Goal: Task Accomplishment & Management: Use online tool/utility

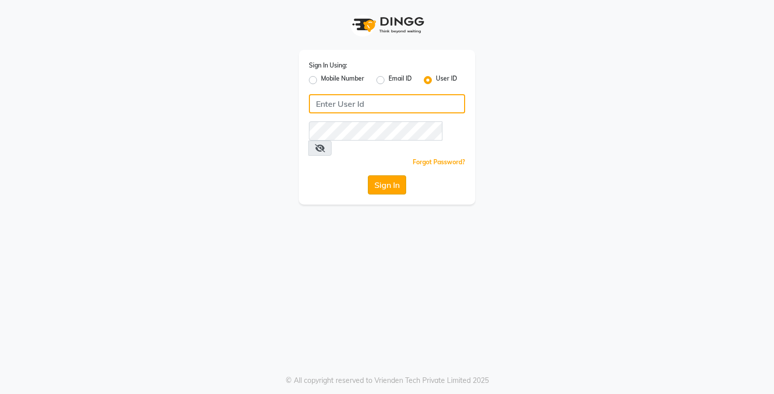
type input "e3750-21"
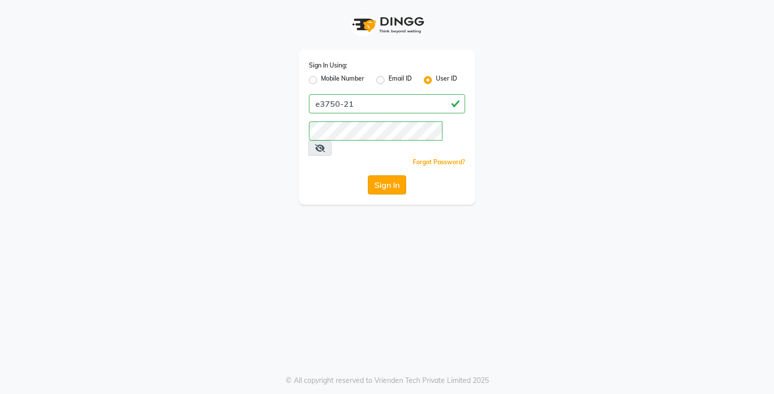
click at [369, 175] on button "Sign In" at bounding box center [387, 184] width 38 height 19
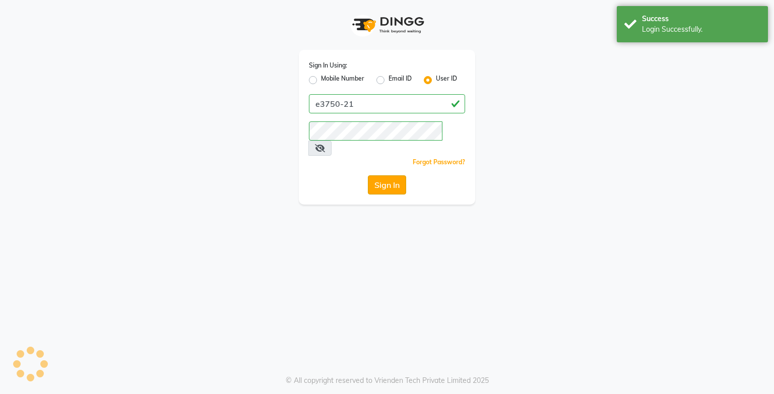
select select "service"
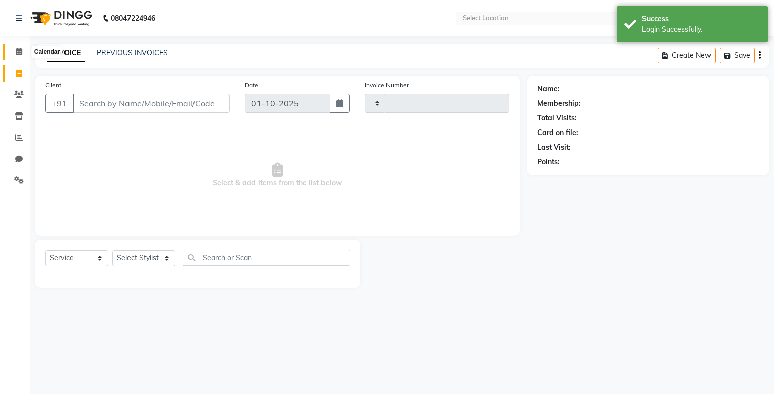
click at [22, 51] on span at bounding box center [19, 52] width 18 height 12
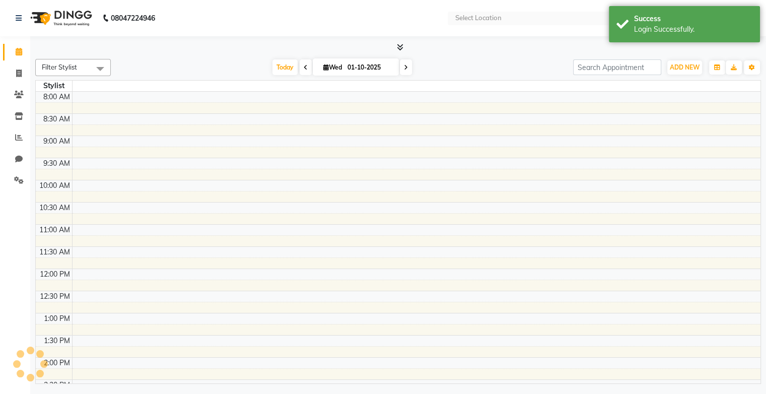
select select "en"
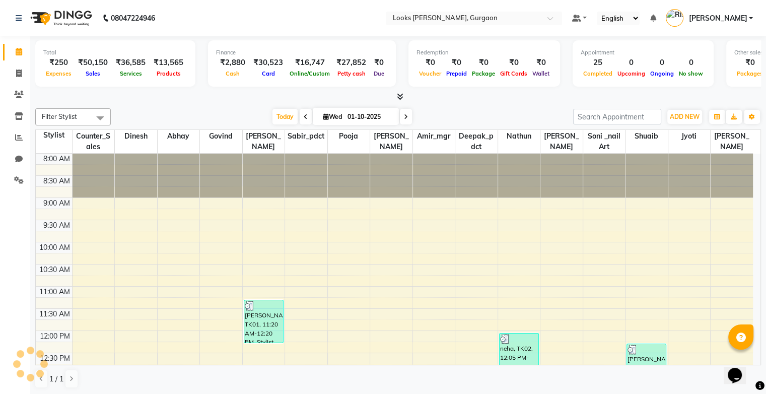
scroll to position [340, 0]
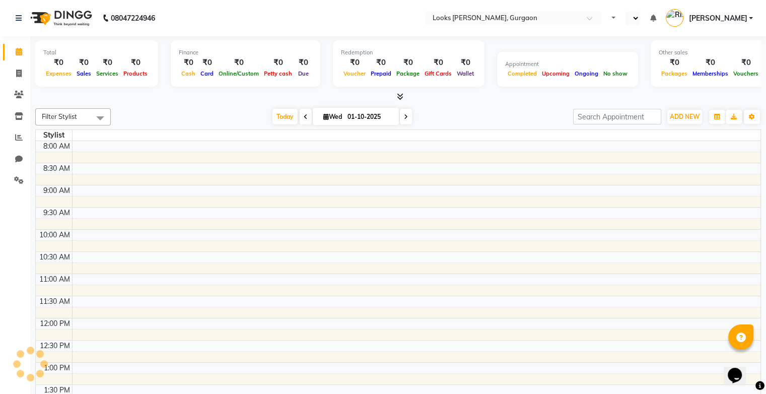
select select "en"
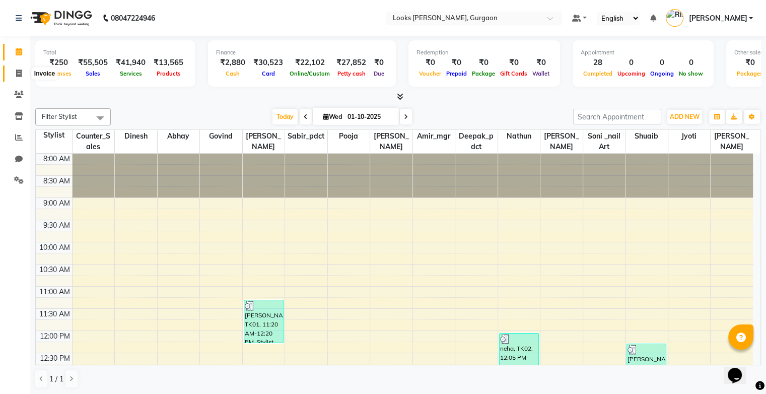
click at [21, 70] on icon at bounding box center [19, 74] width 6 height 8
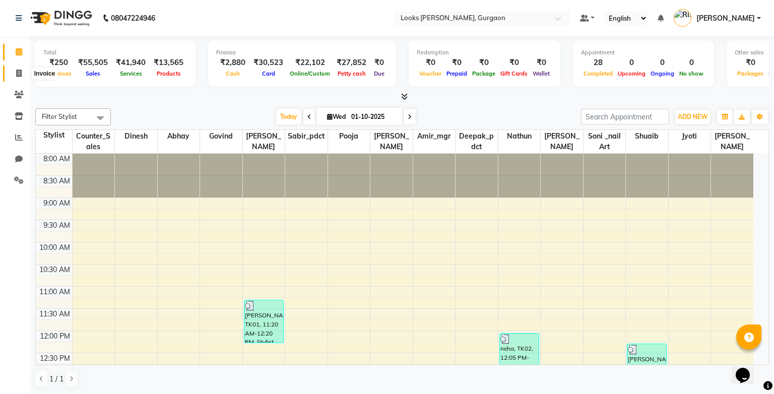
select select "service"
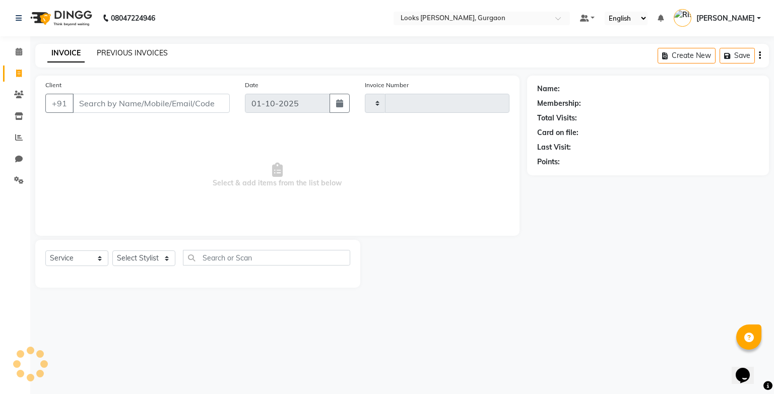
click at [123, 53] on link "PREVIOUS INVOICES" at bounding box center [132, 52] width 71 height 9
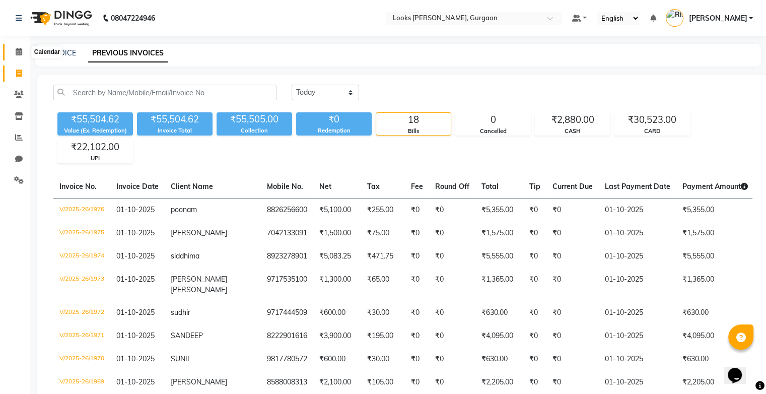
click at [24, 53] on span at bounding box center [19, 52] width 18 height 12
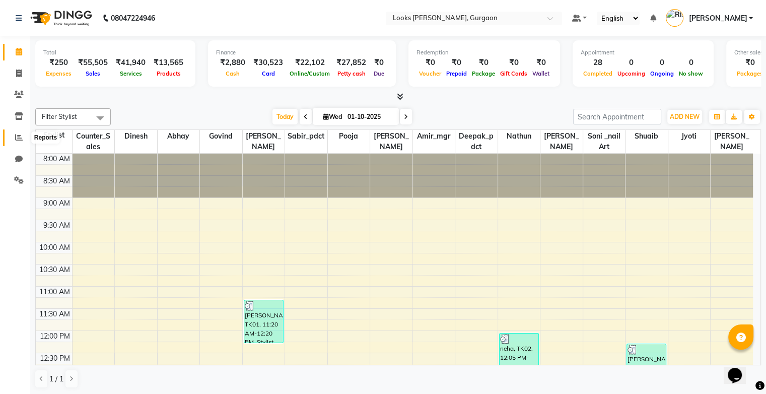
click at [16, 138] on icon at bounding box center [19, 137] width 8 height 8
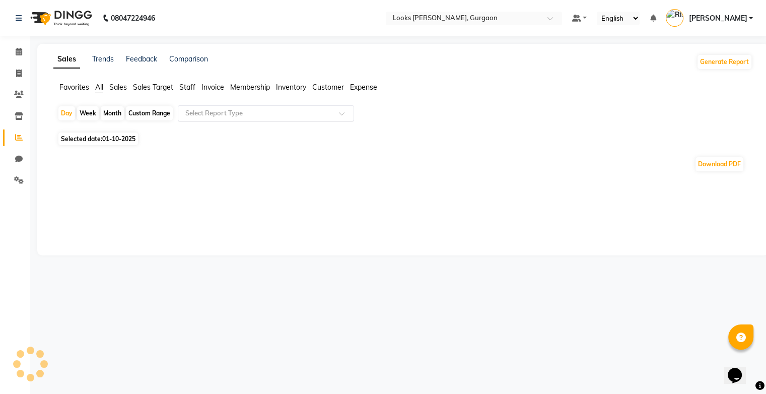
click at [258, 107] on div "Select Report Type" at bounding box center [266, 113] width 176 height 16
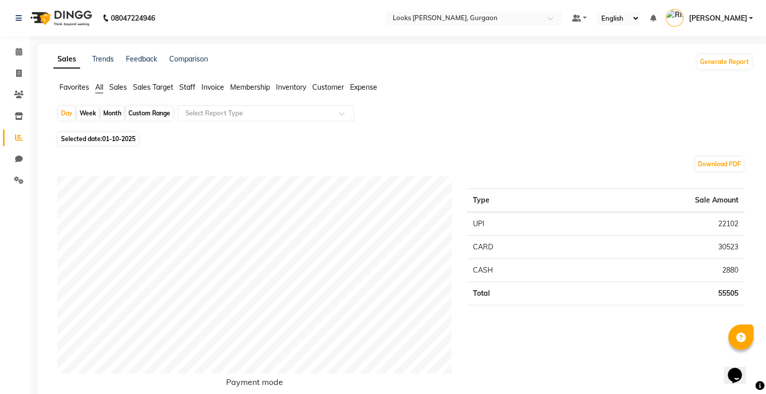
click at [115, 90] on span "Sales" at bounding box center [118, 87] width 18 height 9
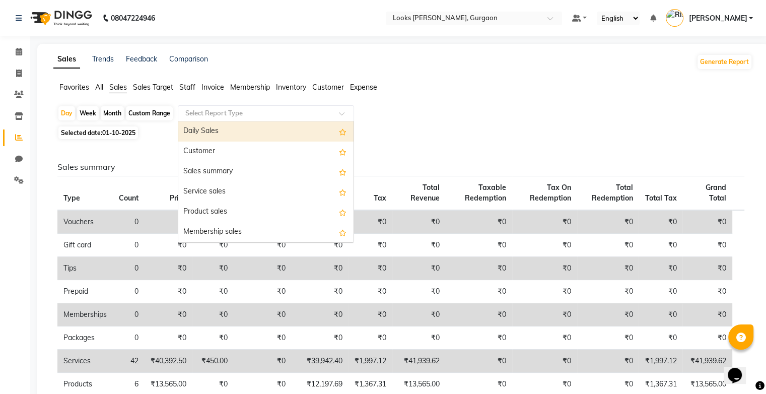
click at [343, 117] on span at bounding box center [345, 116] width 13 height 10
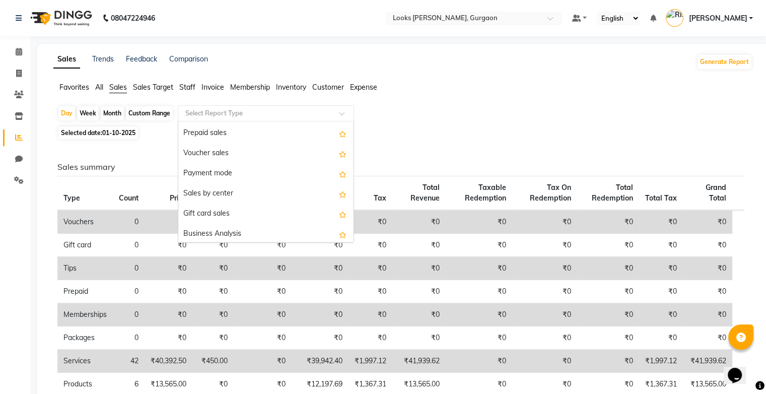
scroll to position [141, 0]
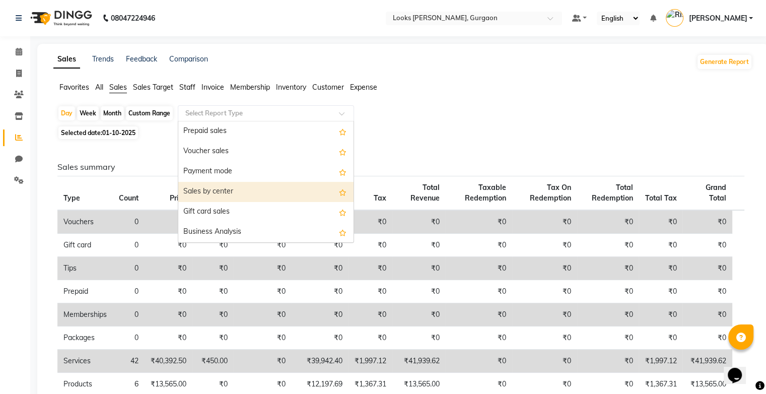
click at [285, 186] on div "Sales by center" at bounding box center [265, 192] width 175 height 20
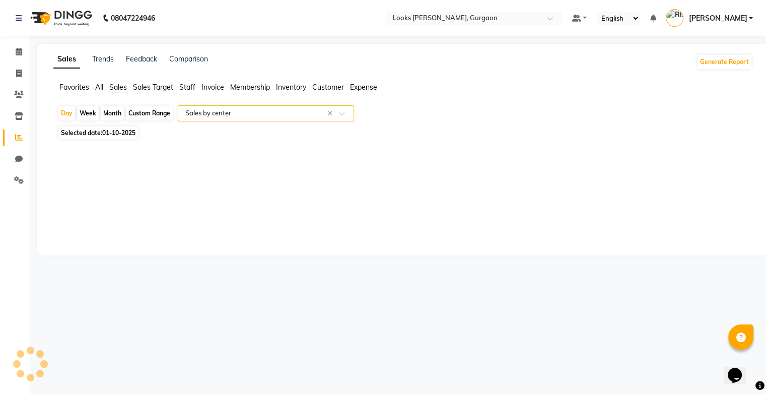
select select "full_report"
select select "pdf"
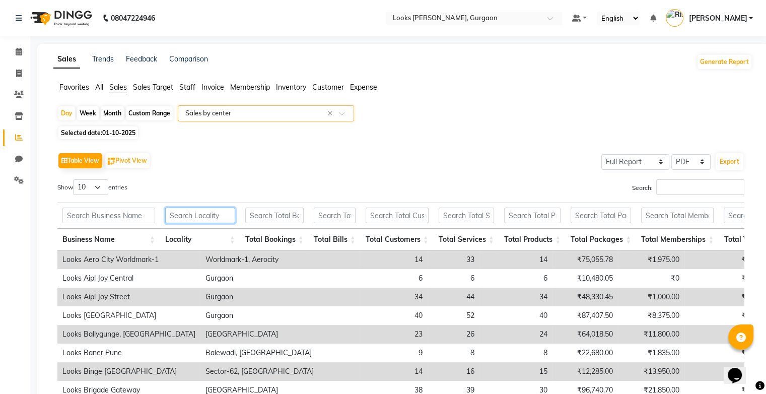
click at [188, 220] on input "text" at bounding box center [200, 216] width 70 height 16
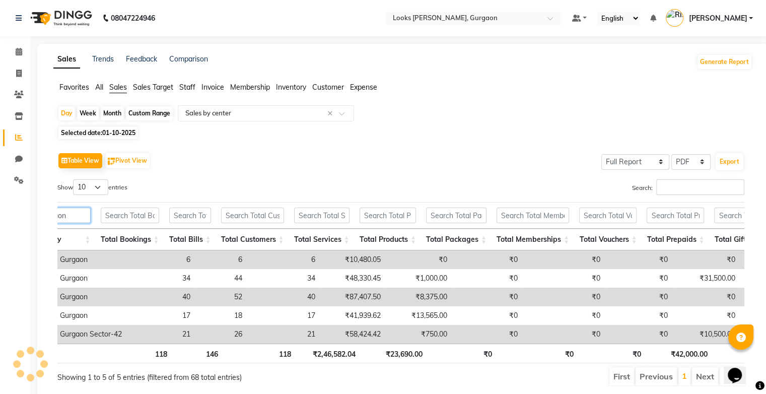
scroll to position [0, 119]
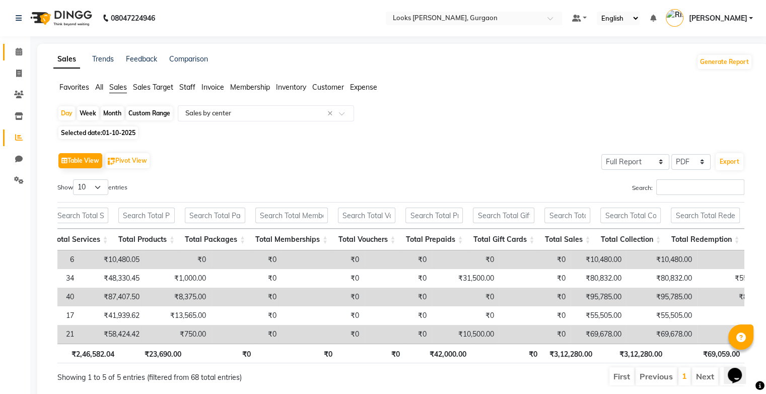
type input "gurgaon"
click at [22, 52] on icon at bounding box center [19, 52] width 7 height 8
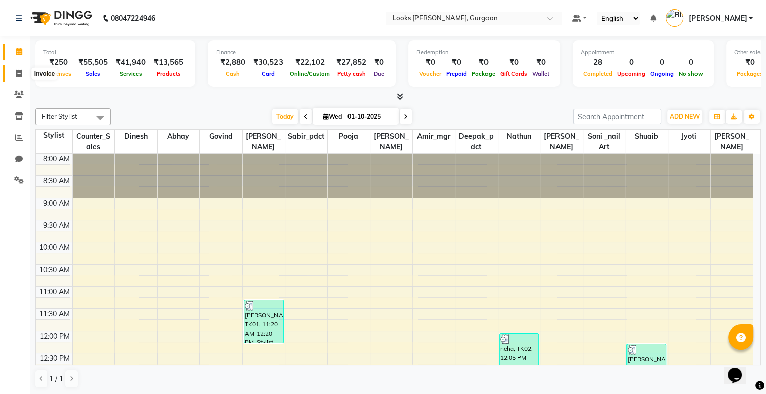
click at [17, 73] on icon at bounding box center [19, 74] width 6 height 8
select select "service"
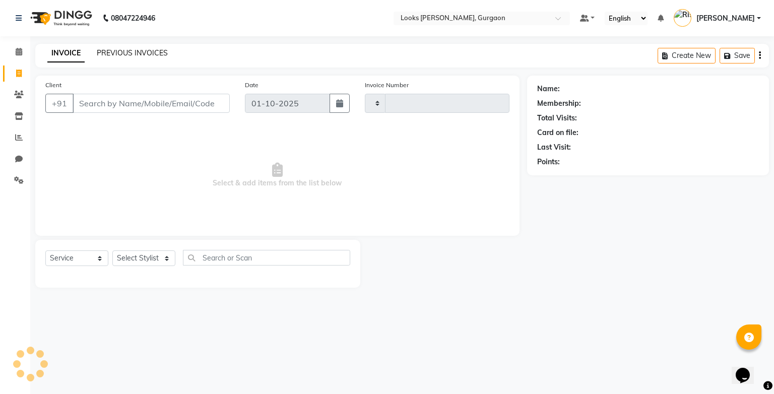
click at [111, 54] on link "PREVIOUS INVOICES" at bounding box center [132, 52] width 71 height 9
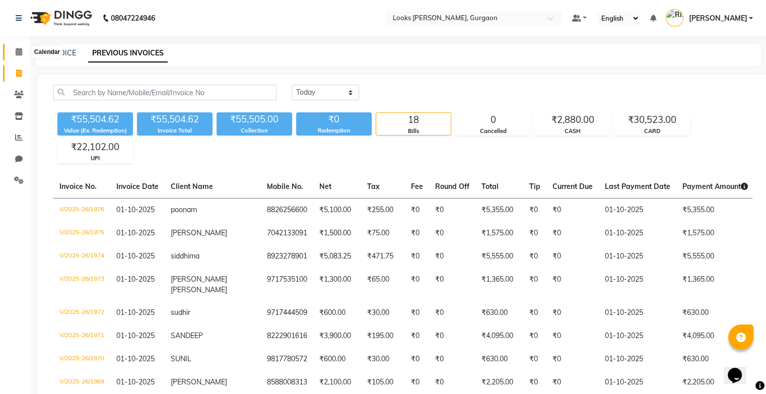
click at [14, 50] on span at bounding box center [19, 52] width 18 height 12
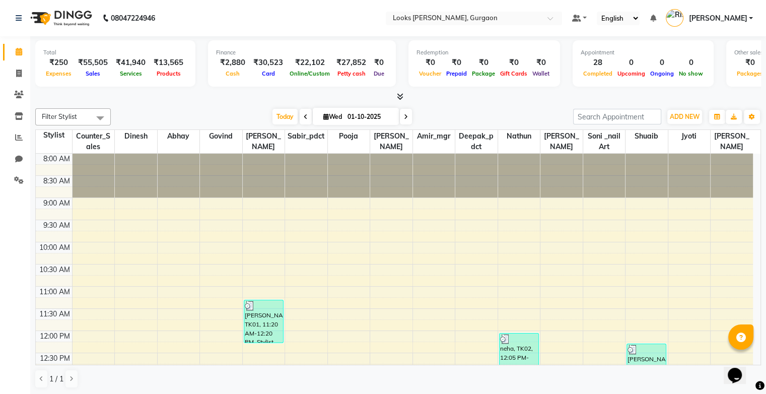
click at [594, 70] on div "Completed" at bounding box center [598, 73] width 34 height 11
click at [17, 78] on span at bounding box center [19, 74] width 18 height 12
select select "service"
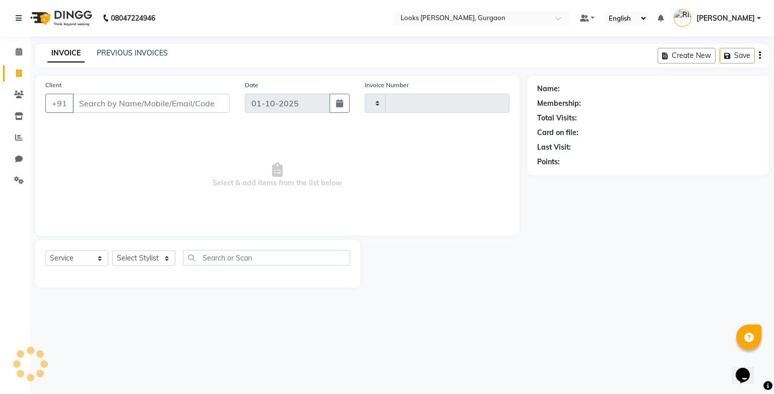
type input "1977"
select select "8452"
click at [103, 56] on link "PREVIOUS INVOICES" at bounding box center [132, 52] width 71 height 9
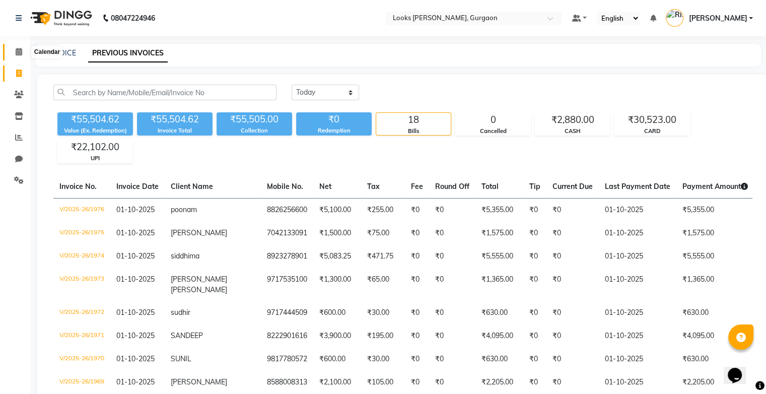
click at [26, 53] on span at bounding box center [19, 52] width 18 height 12
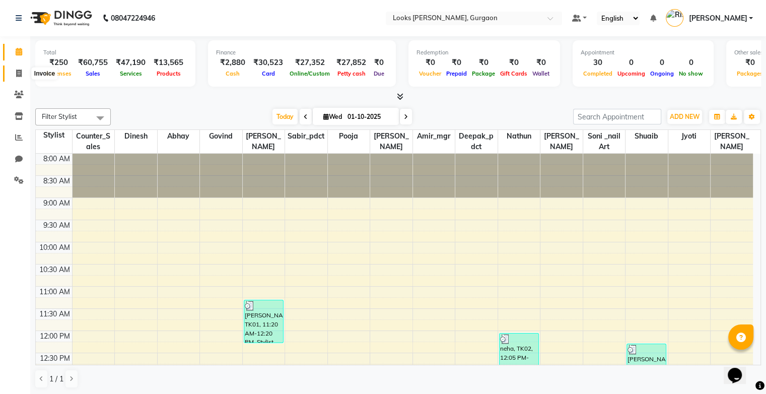
click at [25, 76] on span at bounding box center [19, 74] width 18 height 12
select select "service"
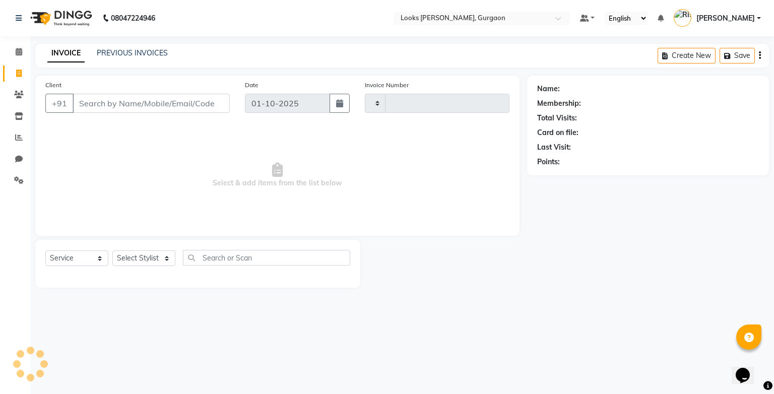
type input "1978"
select select "8452"
click at [101, 57] on link "PREVIOUS INVOICES" at bounding box center [132, 52] width 71 height 9
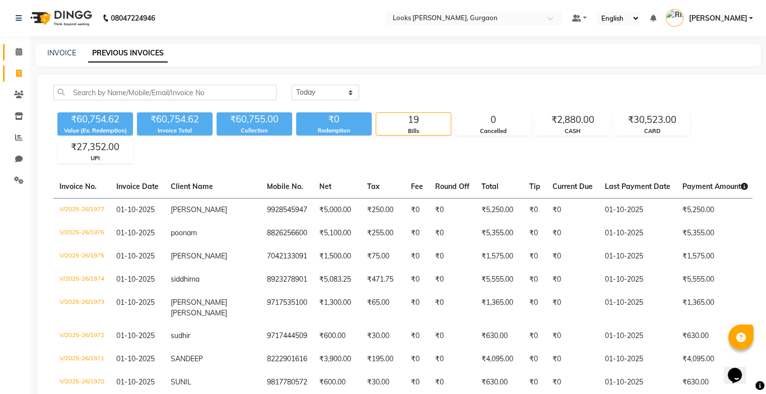
click at [25, 57] on link "Calendar" at bounding box center [15, 52] width 24 height 17
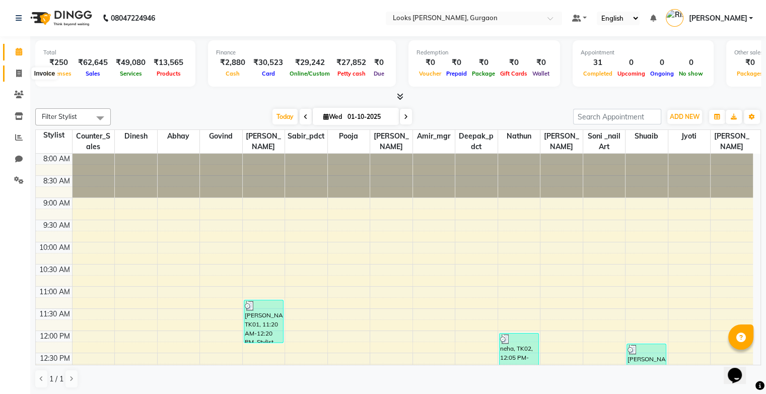
click at [17, 73] on icon at bounding box center [19, 74] width 6 height 8
select select "service"
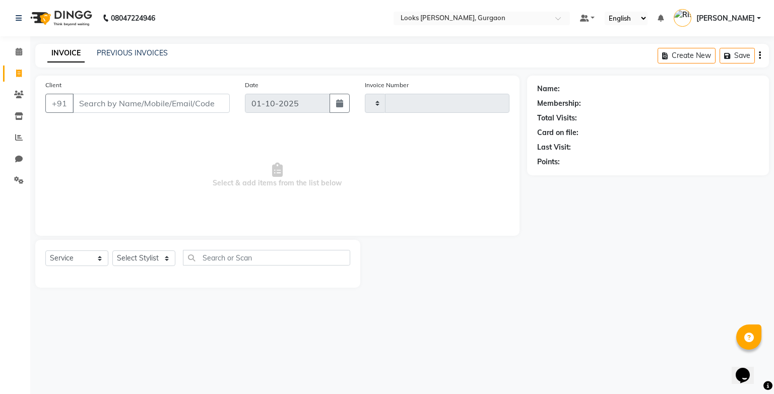
type input "1979"
select select "8452"
click at [18, 59] on link "Calendar" at bounding box center [15, 52] width 24 height 17
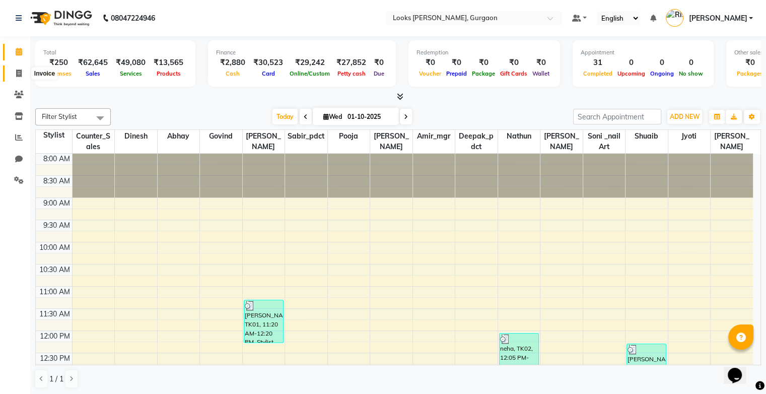
click at [20, 77] on icon at bounding box center [19, 74] width 6 height 8
select select "service"
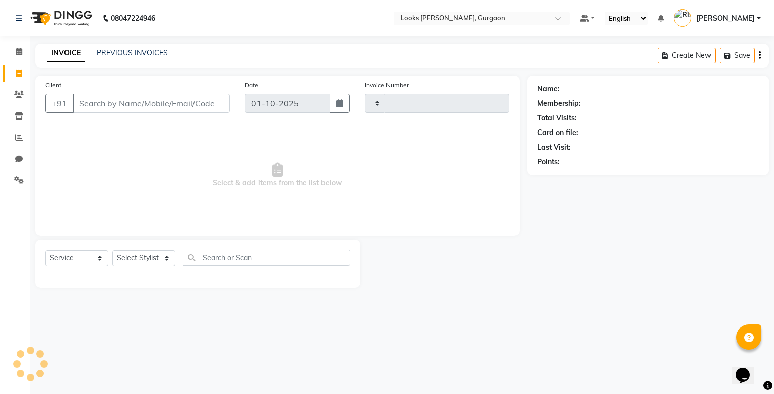
type input "1979"
select select "8452"
click at [105, 56] on link "PREVIOUS INVOICES" at bounding box center [132, 52] width 71 height 9
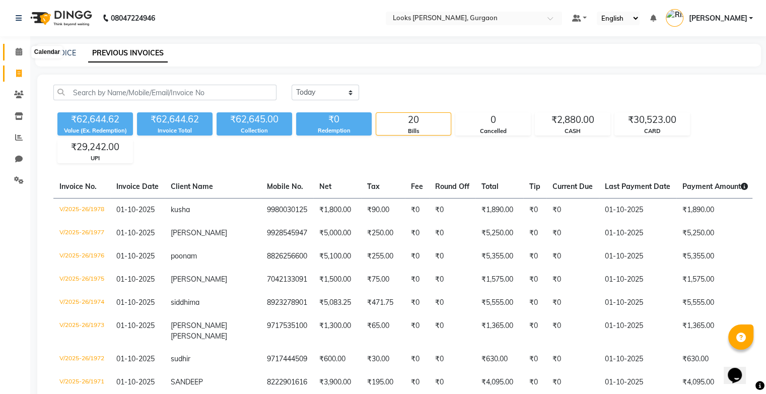
click at [14, 54] on span at bounding box center [19, 52] width 18 height 12
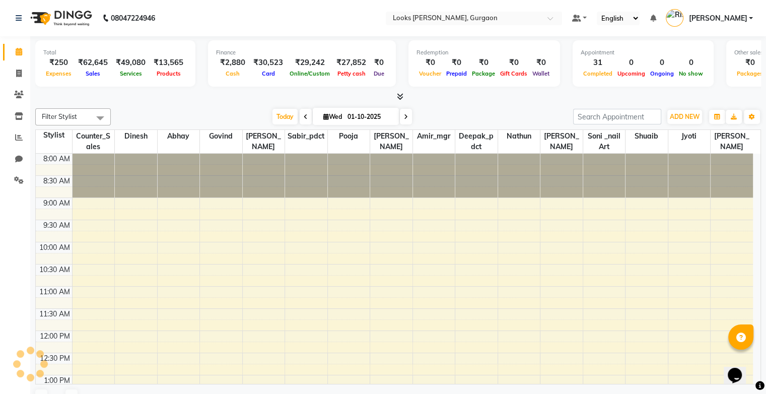
scroll to position [340, 0]
